Goal: Navigation & Orientation: Find specific page/section

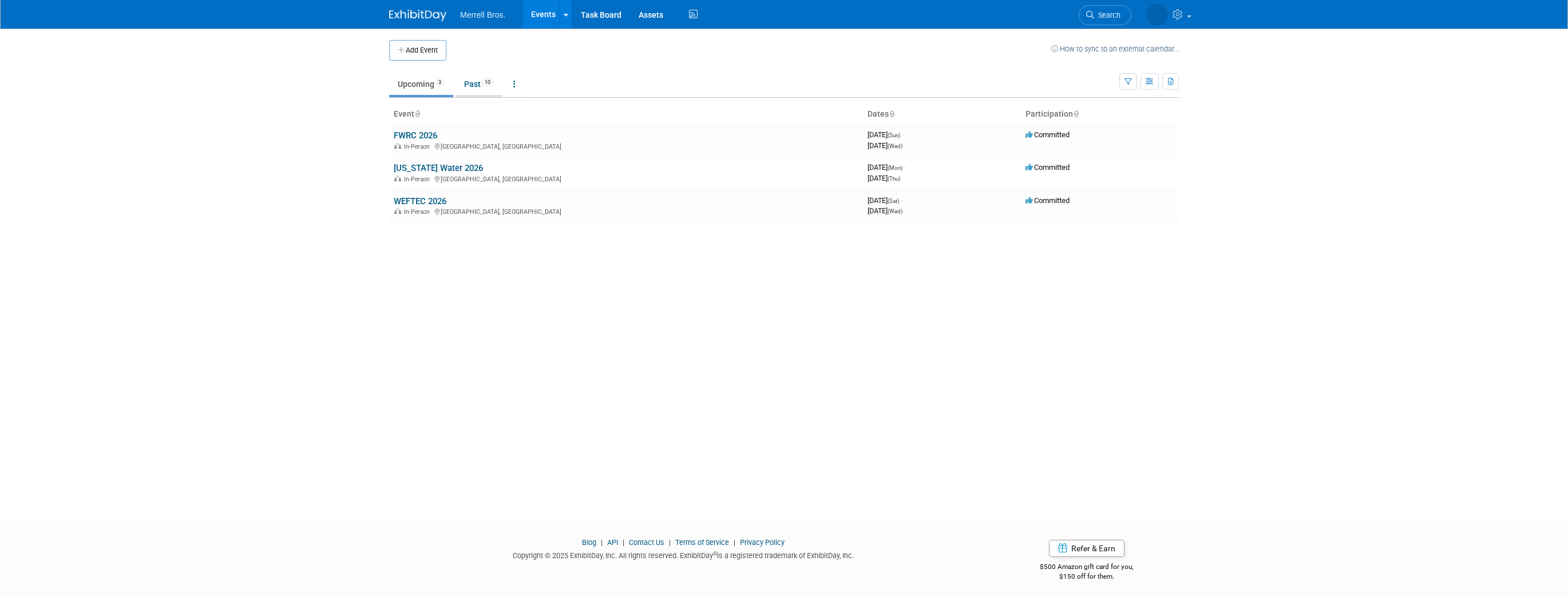
click at [475, 84] on link "Past 10" at bounding box center [479, 84] width 47 height 22
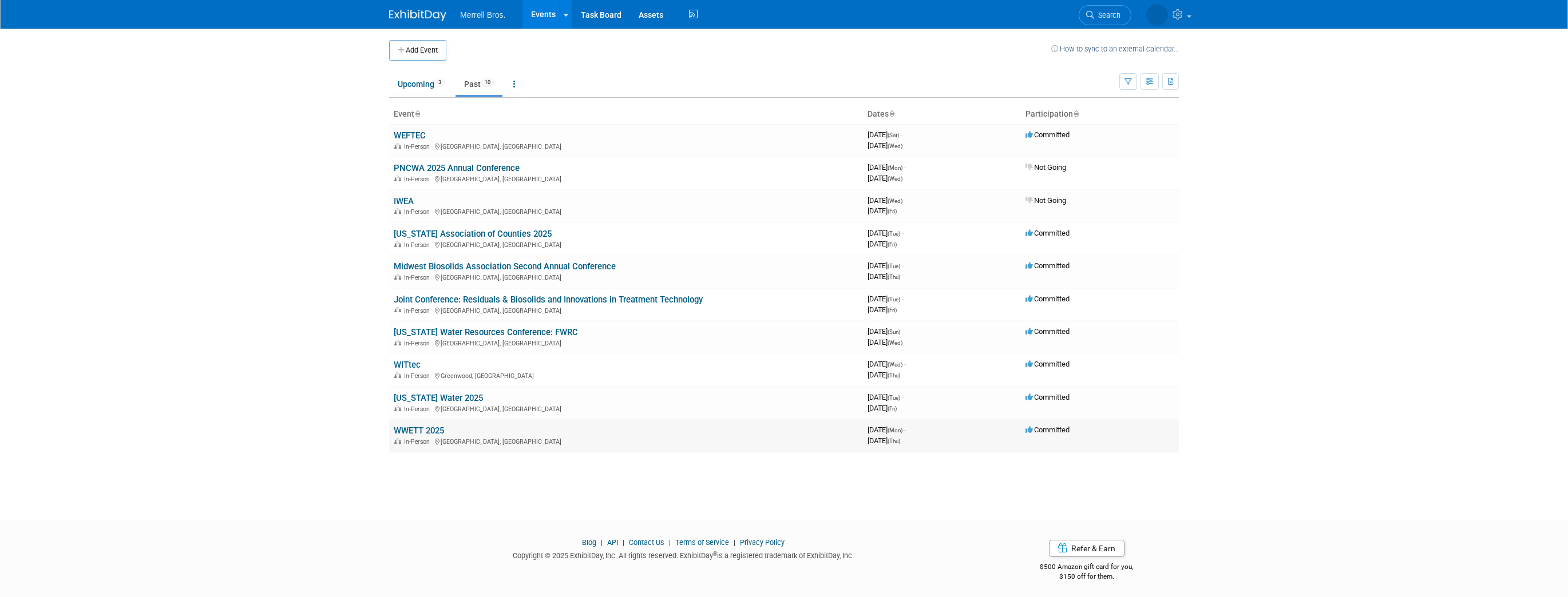
click at [409, 428] on link "WWETT 2025" at bounding box center [419, 431] width 50 height 11
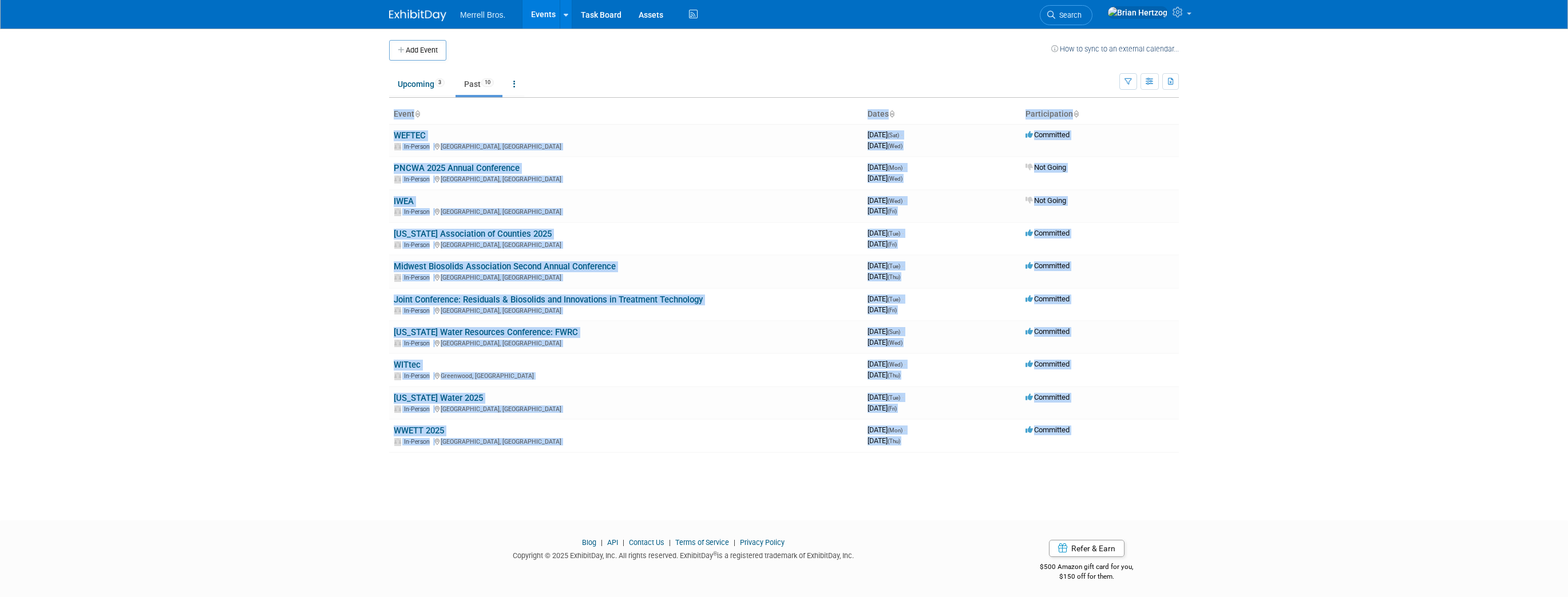
drag, startPoint x: 1040, startPoint y: 460, endPoint x: 380, endPoint y: 126, distance: 739.7
click at [380, 126] on body "Merrell Bros. Events Add Event Bulk Upload Events Shareable Event Boards Recent…" at bounding box center [784, 298] width 1568 height 597
copy div "Event Dates Participation WEFTEC In-Person Chicago, IL 3967920000 September 27,…"
click at [1262, 112] on body "Merrell Bros. Events Add Event Bulk Upload Events Shareable Event Boards Recent…" at bounding box center [784, 298] width 1568 height 597
